Goal: Information Seeking & Learning: Understand process/instructions

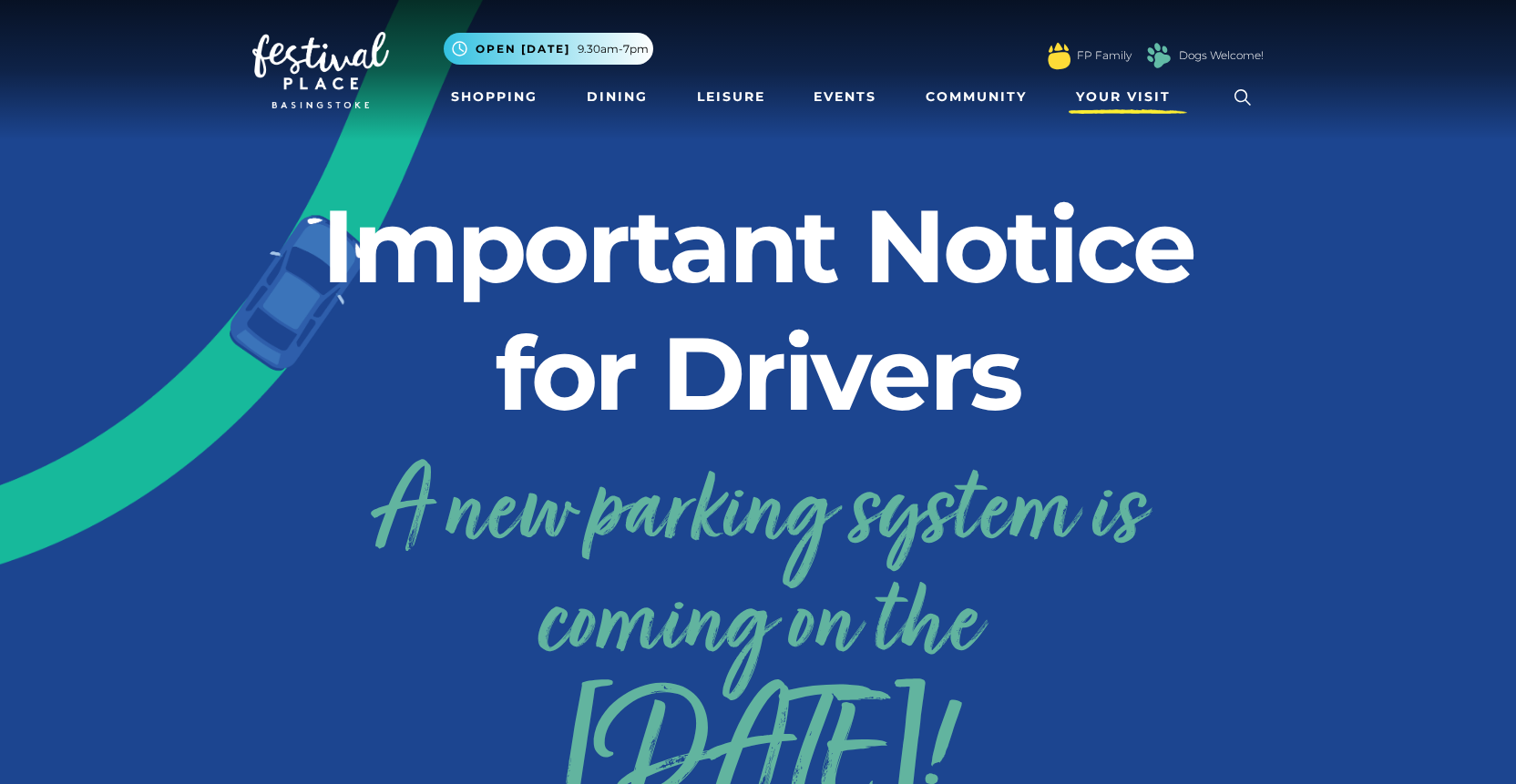
click at [1123, 97] on span "Your Visit" at bounding box center [1123, 97] width 95 height 19
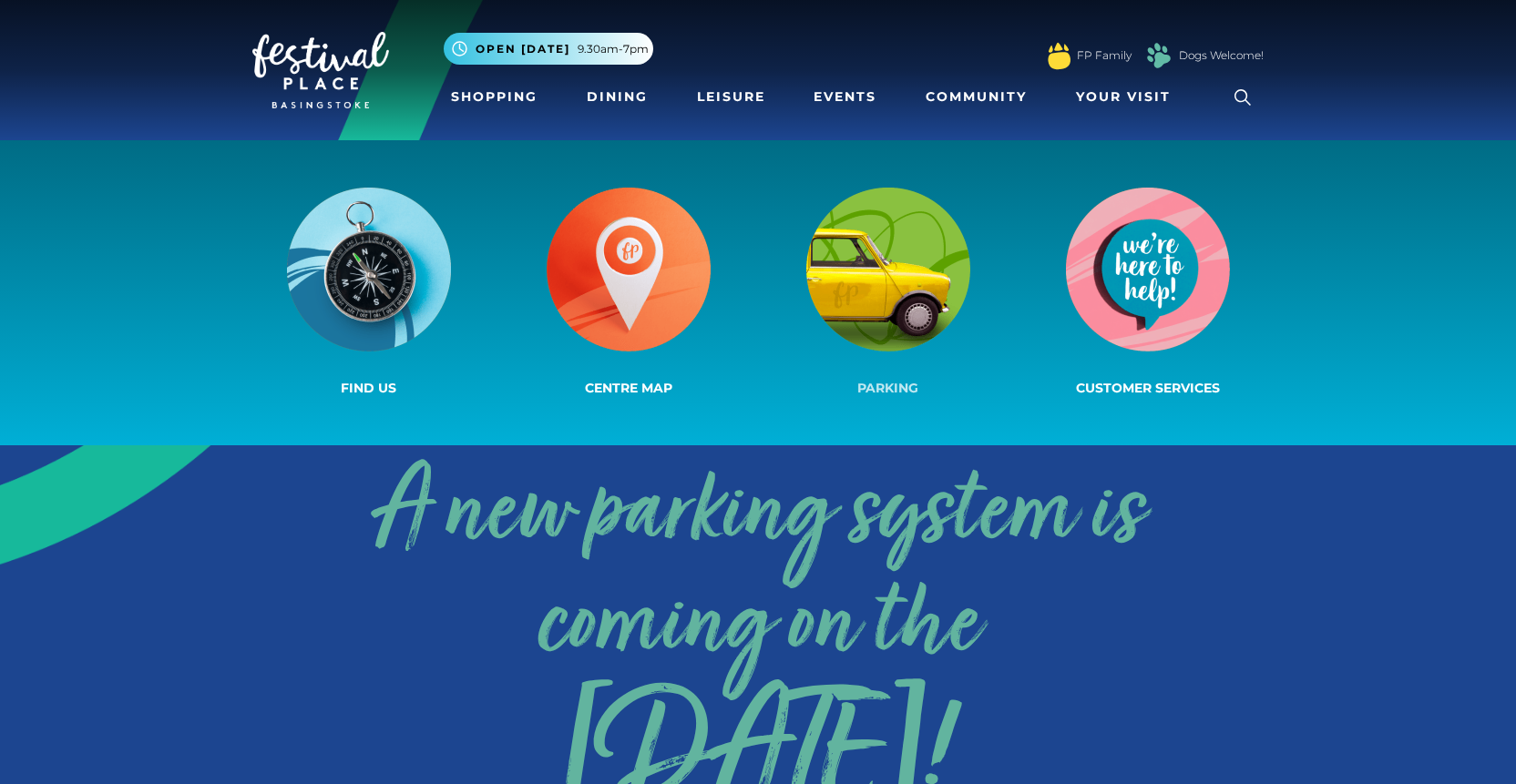
click at [897, 247] on img at bounding box center [888, 269] width 164 height 164
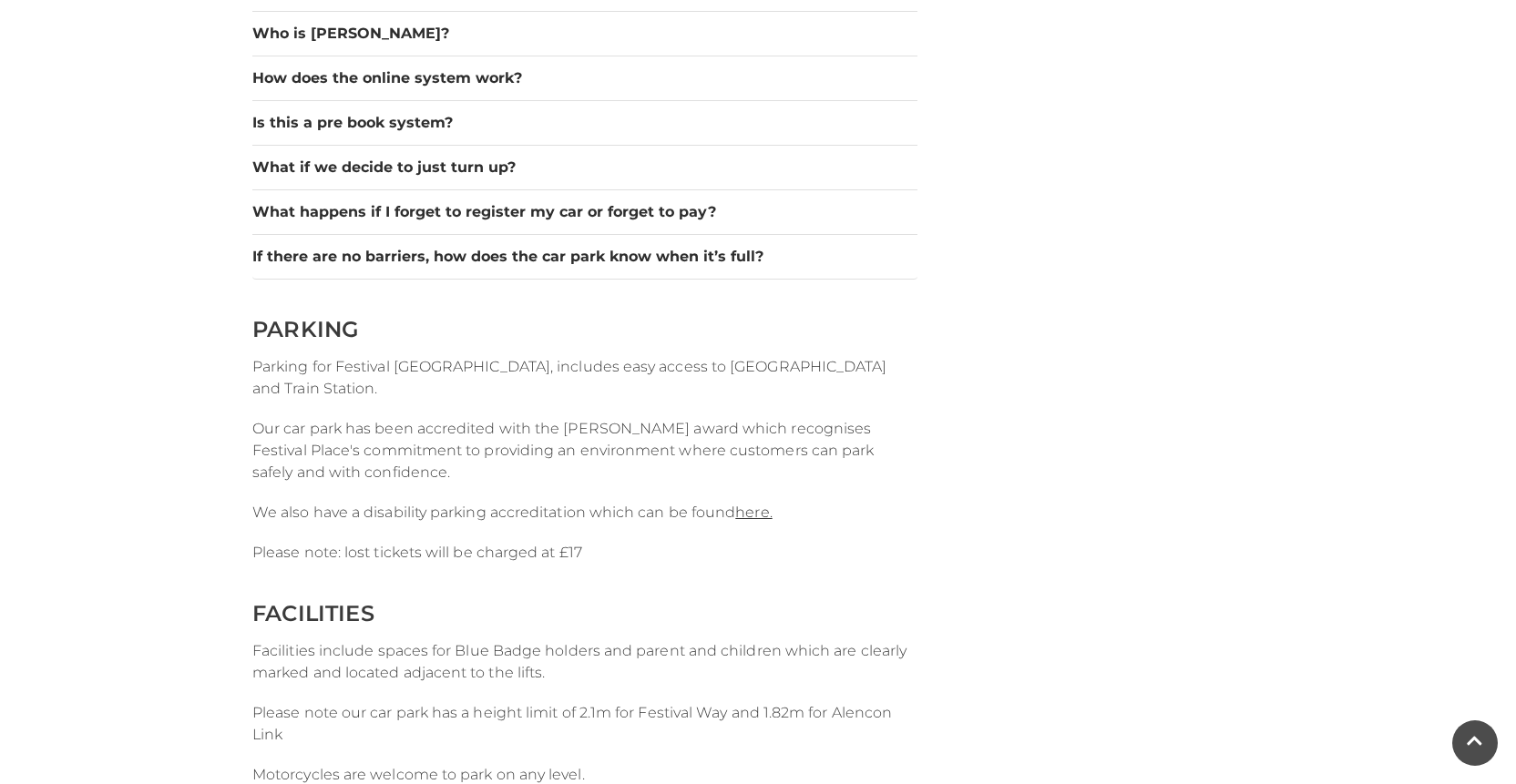
scroll to position [2070, 0]
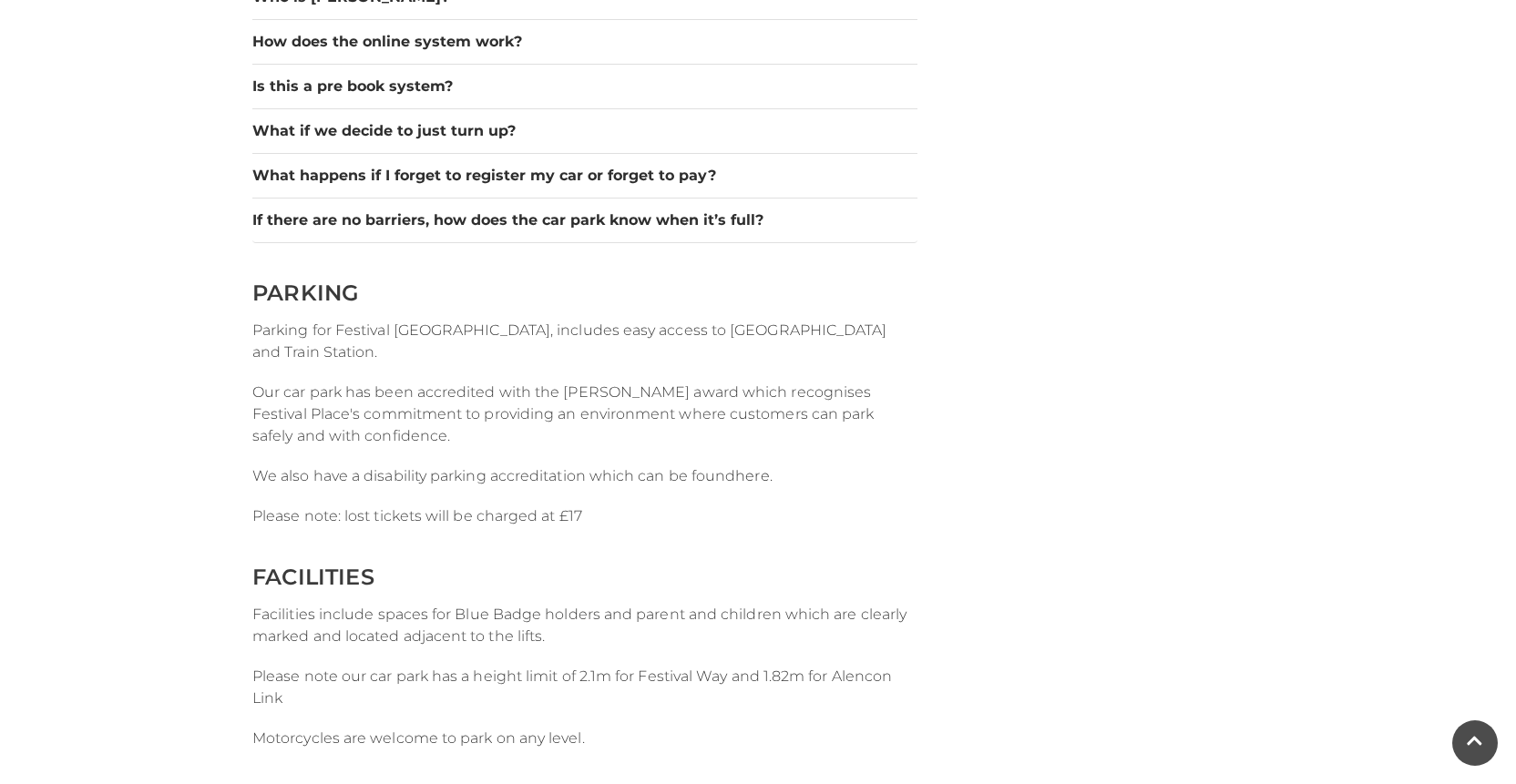
click at [744, 479] on link "here." at bounding box center [754, 475] width 36 height 17
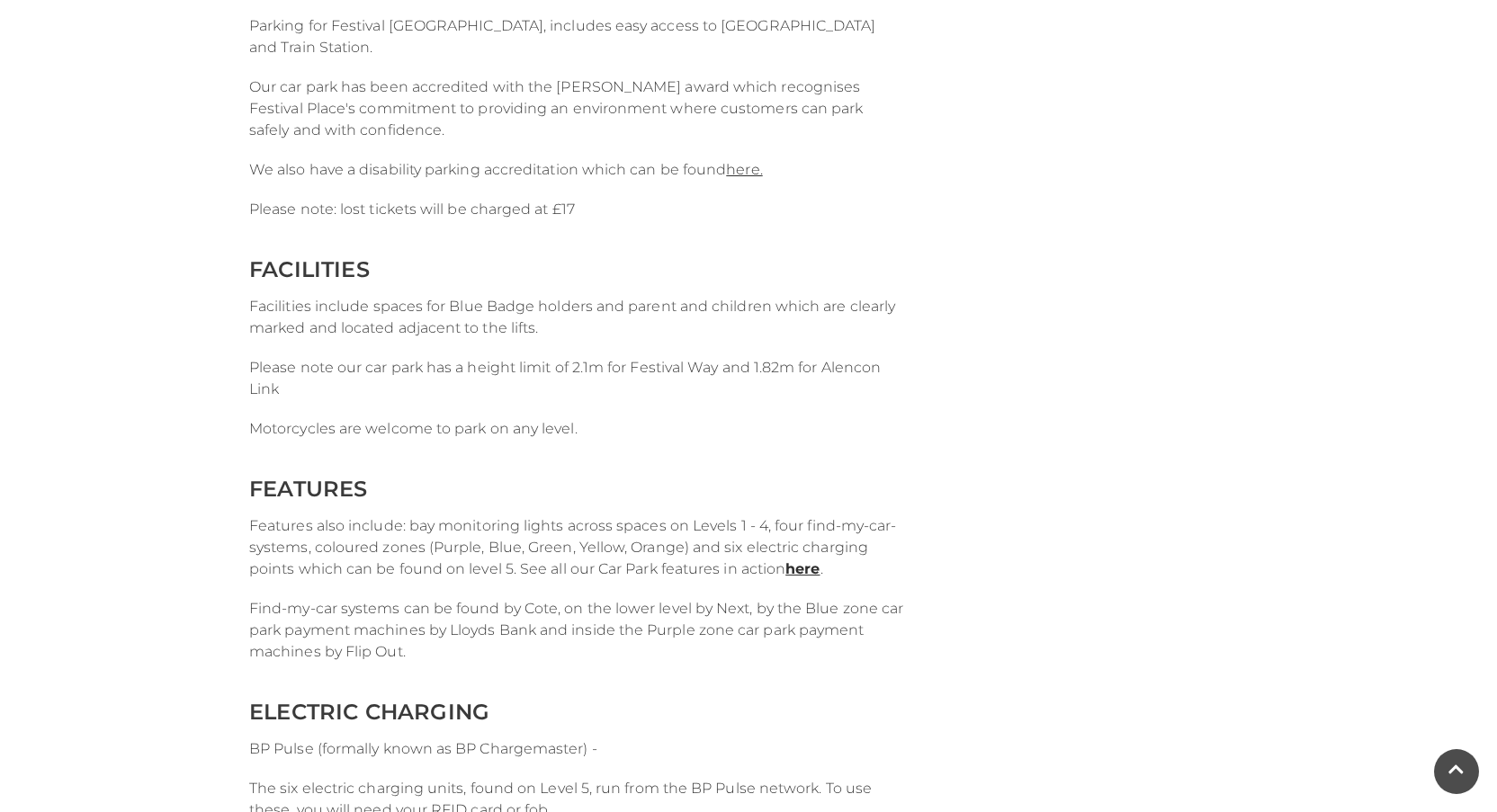
scroll to position [2314, 0]
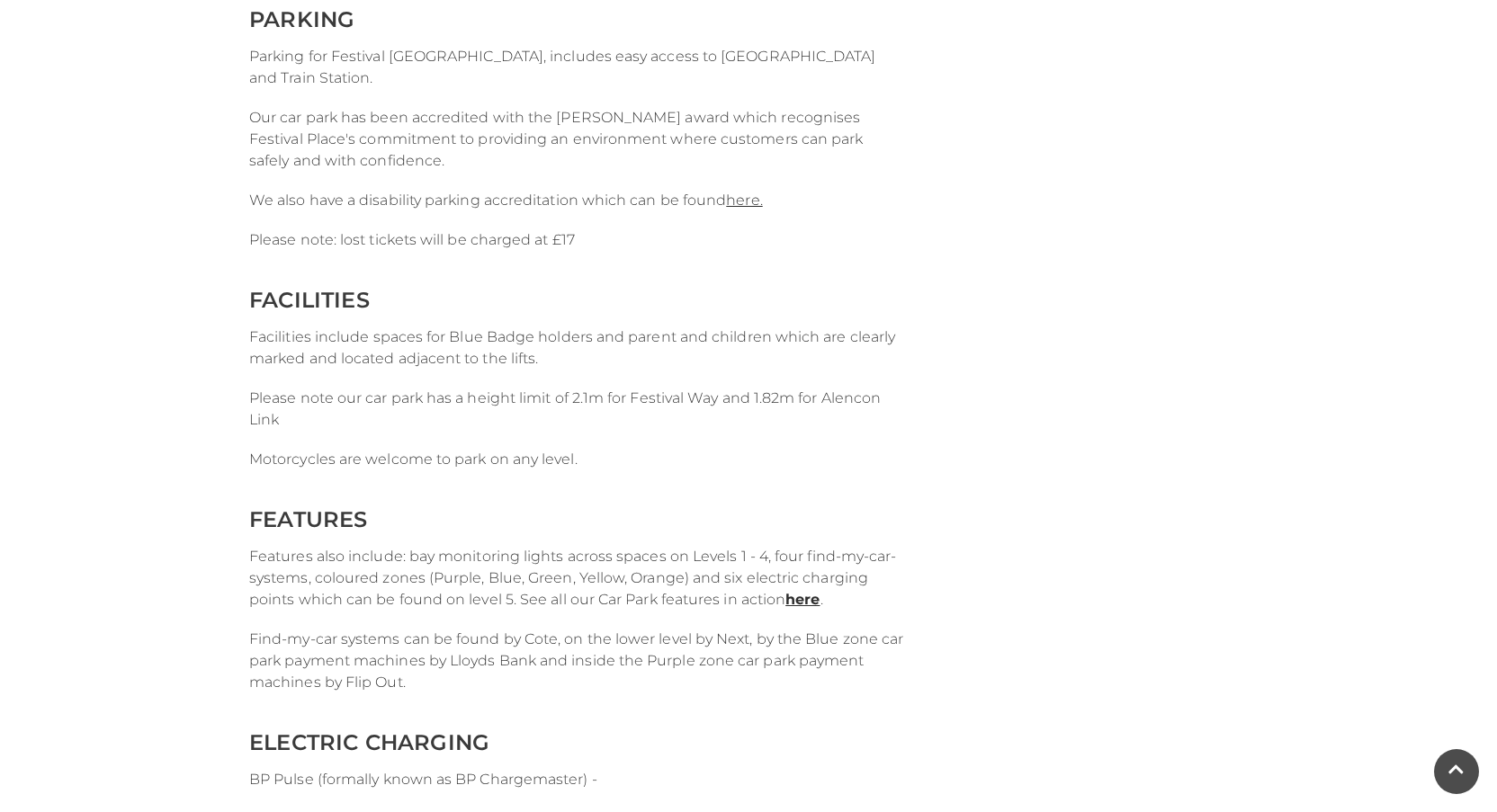
click at [728, 239] on p "Please note: lost tickets will be charged at £17" at bounding box center [578, 239] width 657 height 22
click at [746, 197] on link "here." at bounding box center [744, 200] width 36 height 17
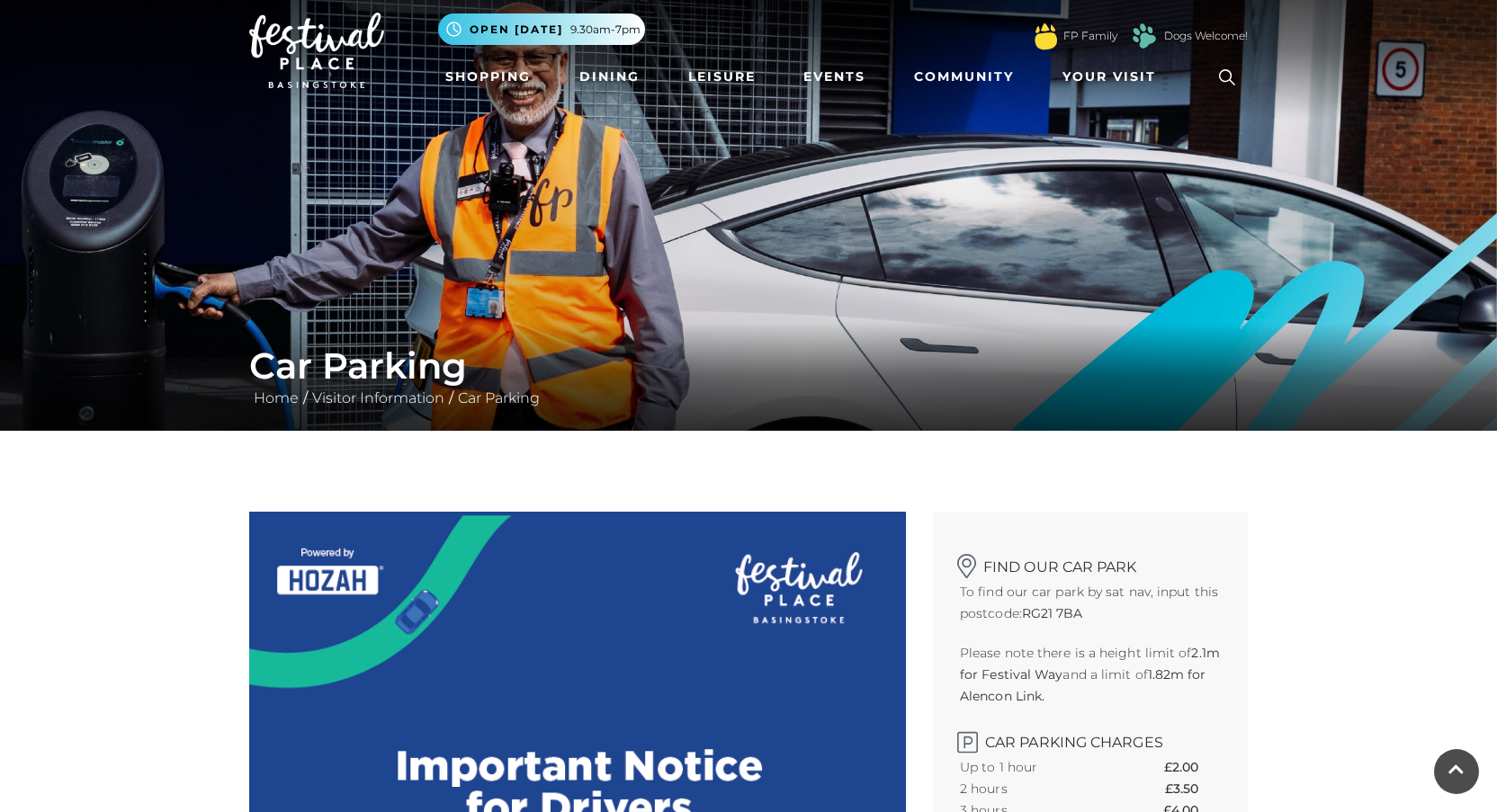
scroll to position [0, 0]
